Goal: Find contact information: Find contact information

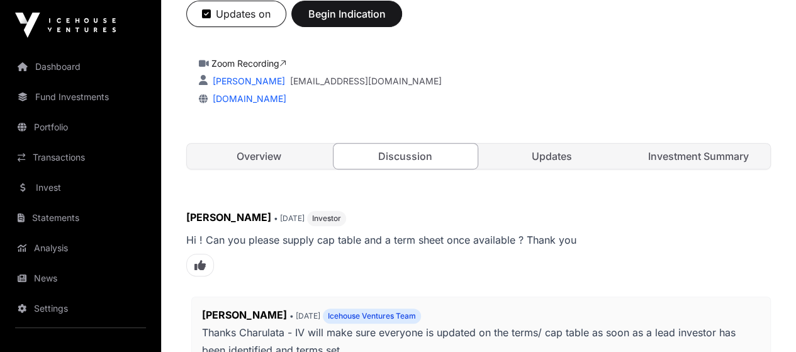
scroll to position [315, 0]
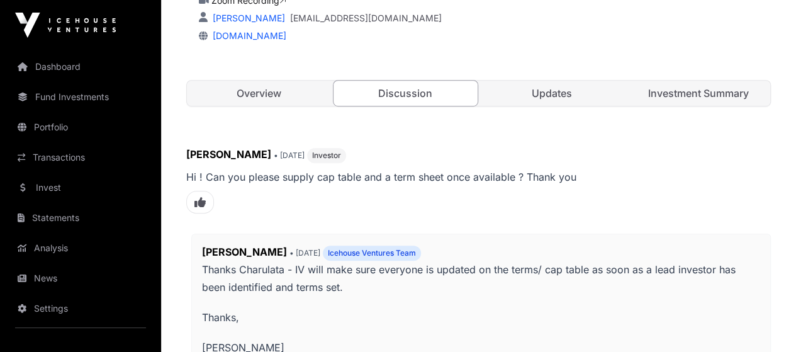
click at [533, 106] on link "Updates" at bounding box center [552, 93] width 144 height 25
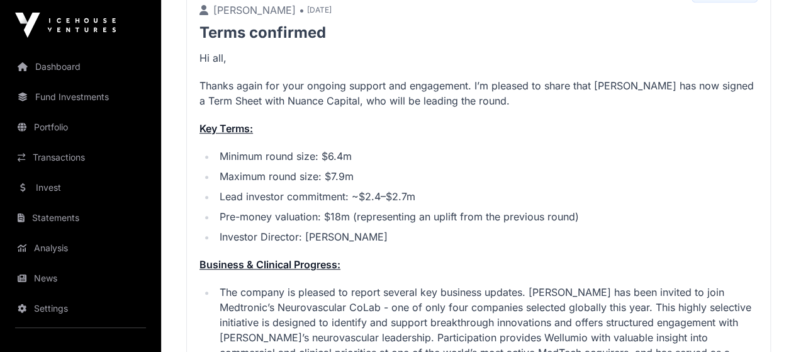
scroll to position [398, 0]
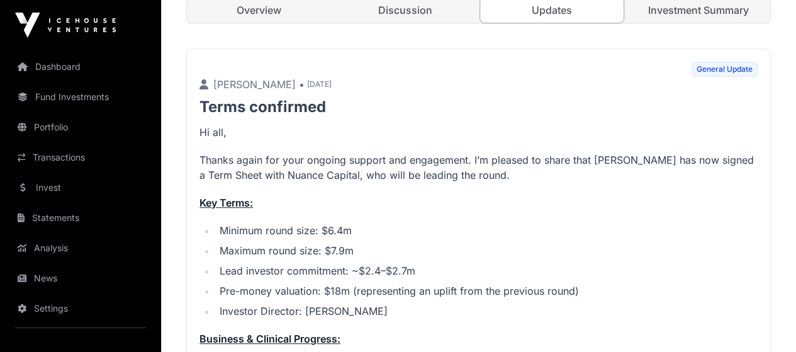
click at [398, 23] on link "Discussion" at bounding box center [406, 9] width 144 height 25
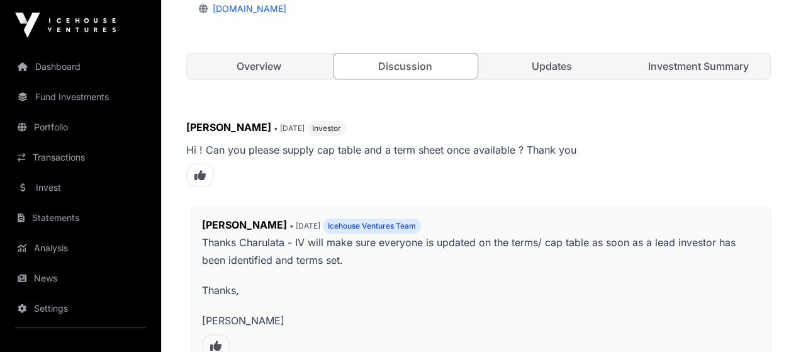
scroll to position [280, 0]
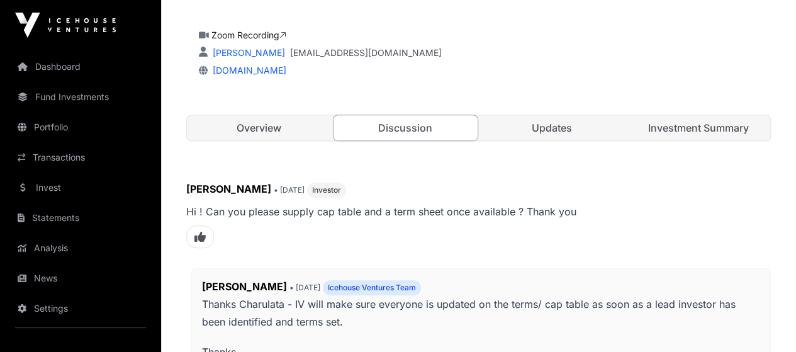
click at [340, 59] on link "[EMAIL_ADDRESS][DOMAIN_NAME]" at bounding box center [366, 53] width 152 height 13
drag, startPoint x: 398, startPoint y: 129, endPoint x: 267, endPoint y: 132, distance: 131.0
click at [267, 59] on div "[PERSON_NAME] [EMAIL_ADDRESS][DOMAIN_NAME]" at bounding box center [479, 53] width 560 height 13
copy link "[EMAIL_ADDRESS][DOMAIN_NAME]"
